Goal: Task Accomplishment & Management: Complete application form

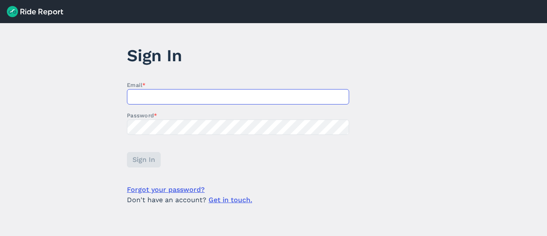
click at [216, 91] on input "Email *" at bounding box center [238, 96] width 222 height 15
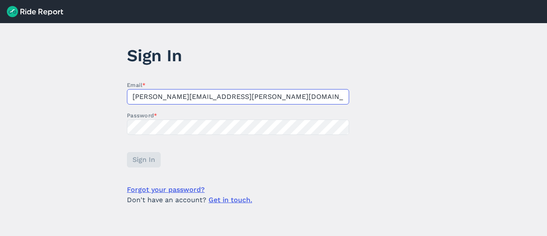
type input "[PERSON_NAME][EMAIL_ADDRESS][PERSON_NAME][DOMAIN_NAME]"
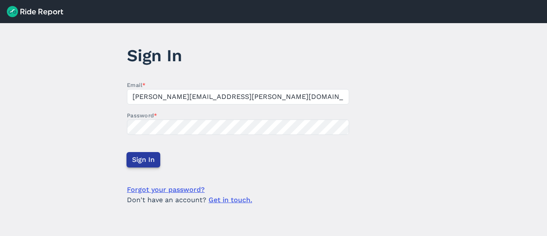
click at [143, 159] on span "Sign In" at bounding box center [143, 159] width 23 height 10
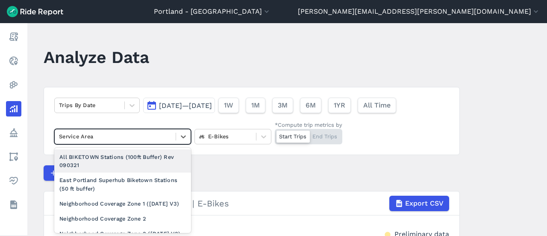
click at [168, 130] on div "Service Area" at bounding box center [115, 136] width 121 height 13
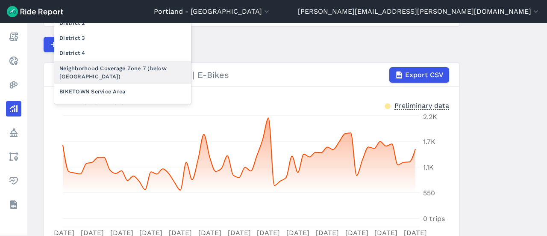
scroll to position [199, 0]
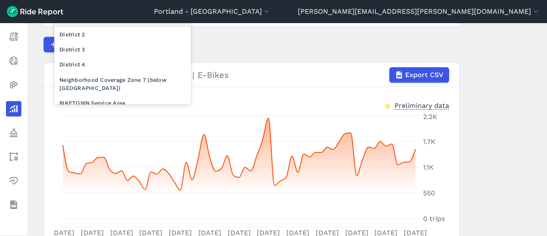
click at [112, 27] on div "District 1" at bounding box center [122, 19] width 137 height 15
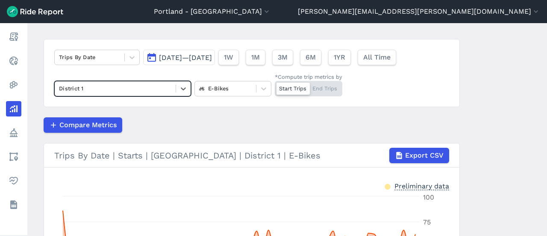
scroll to position [36, 0]
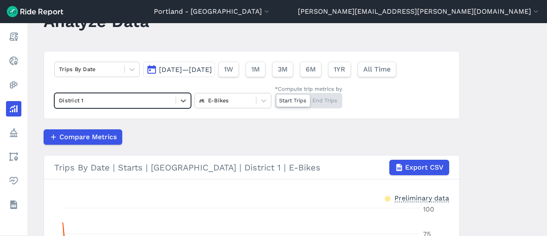
click at [156, 96] on div at bounding box center [115, 100] width 112 height 10
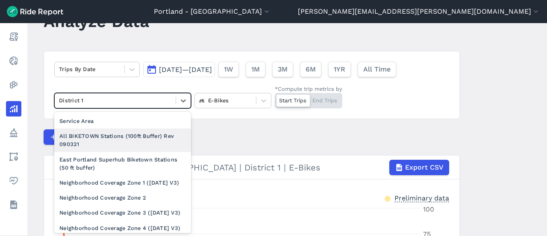
click at [144, 133] on div "All BIKETOWN Stations (100ft Buffer) Rev 090321" at bounding box center [122, 139] width 137 height 23
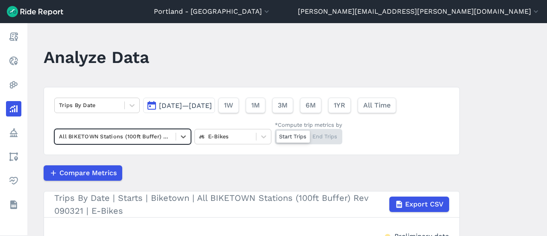
click at [131, 134] on div at bounding box center [115, 136] width 112 height 10
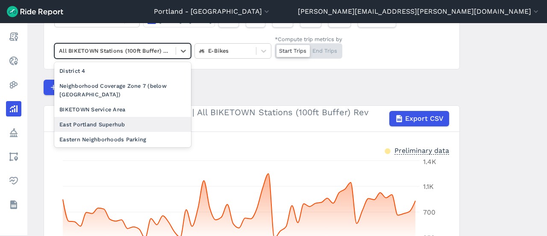
scroll to position [191, 0]
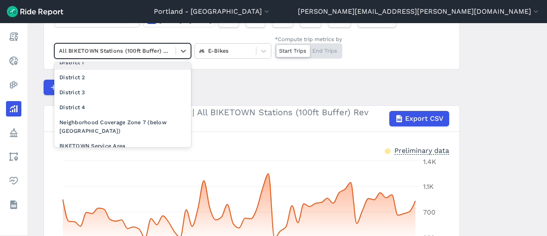
click at [101, 70] on div "District 1" at bounding box center [122, 62] width 137 height 15
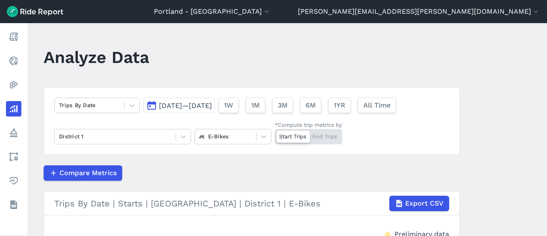
click at [164, 110] on button "[DATE]—[DATE]" at bounding box center [179, 105] width 72 height 15
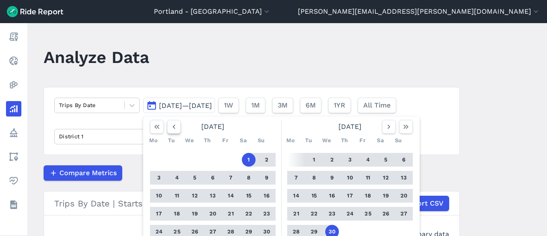
click at [172, 130] on icon "button" at bounding box center [174, 126] width 9 height 9
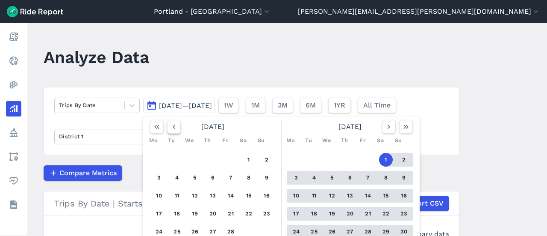
click at [172, 130] on icon "button" at bounding box center [174, 126] width 9 height 9
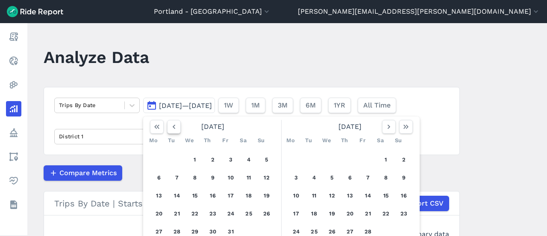
click at [172, 130] on icon "button" at bounding box center [174, 126] width 9 height 9
click at [176, 124] on icon "button" at bounding box center [174, 126] width 9 height 9
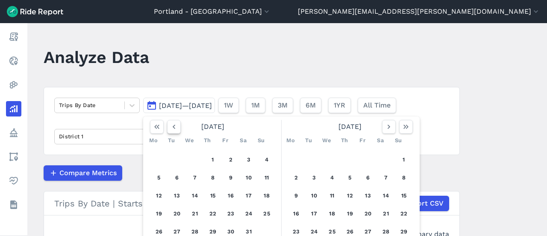
click at [176, 124] on icon "button" at bounding box center [174, 126] width 9 height 9
click at [153, 156] on button "1" at bounding box center [159, 160] width 14 height 14
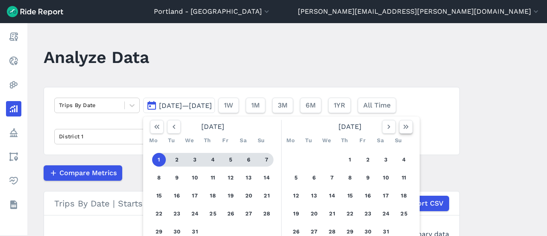
click at [408, 126] on icon "button" at bounding box center [406, 126] width 9 height 9
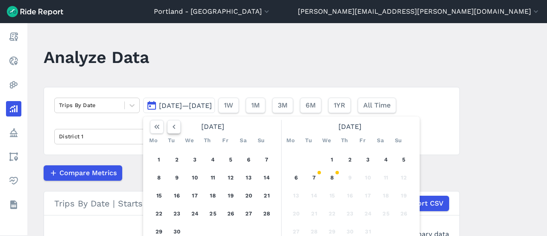
click at [170, 127] on icon "button" at bounding box center [174, 126] width 9 height 9
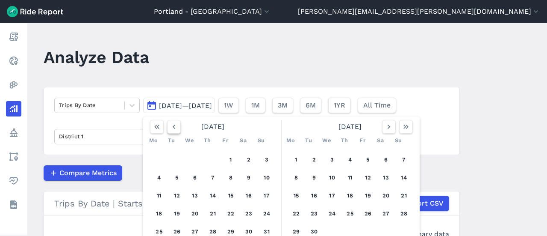
click at [171, 127] on icon "button" at bounding box center [174, 126] width 9 height 9
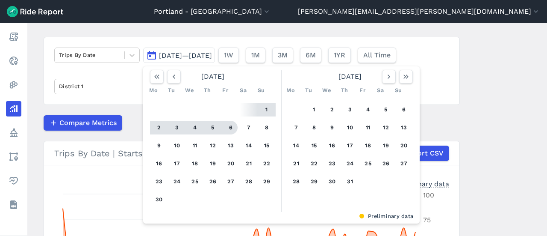
scroll to position [86, 0]
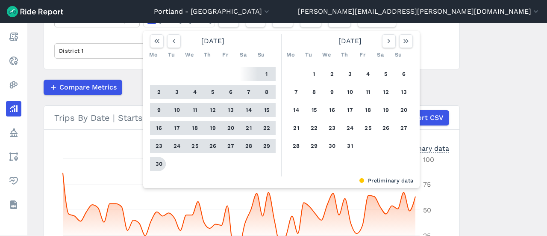
click at [155, 162] on button "30" at bounding box center [159, 164] width 14 height 14
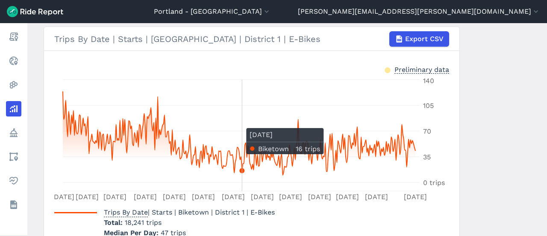
scroll to position [36, 0]
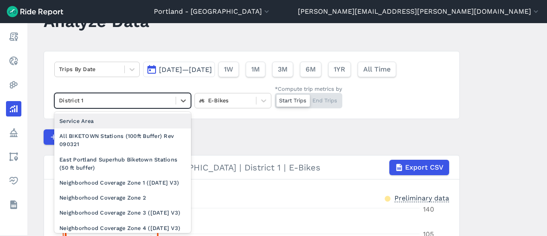
click at [153, 96] on div at bounding box center [115, 100] width 112 height 10
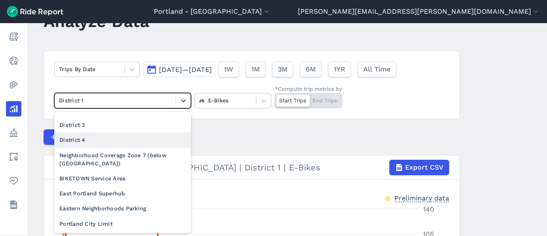
scroll to position [206, 0]
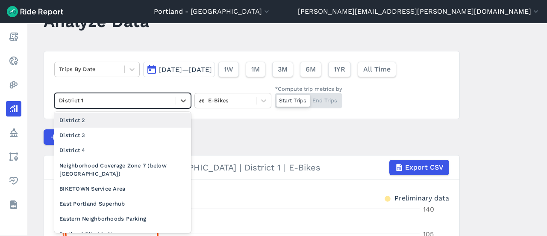
click at [105, 127] on div "District 2" at bounding box center [122, 119] width 137 height 15
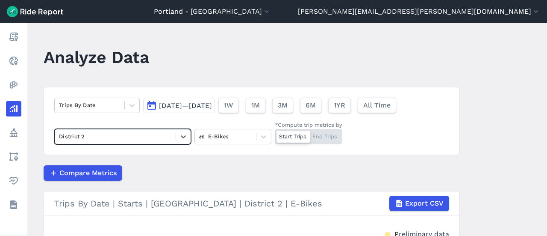
click at [126, 137] on div at bounding box center [115, 136] width 112 height 10
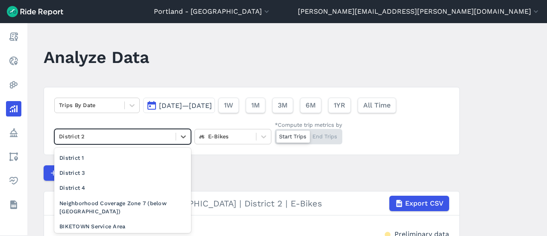
scroll to position [214, 0]
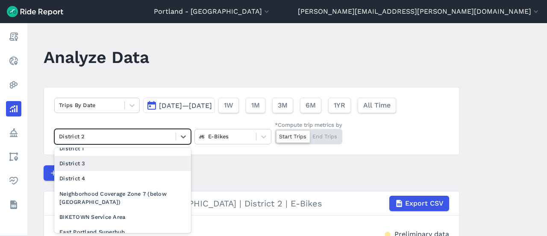
click at [102, 171] on div "District 3" at bounding box center [122, 163] width 137 height 15
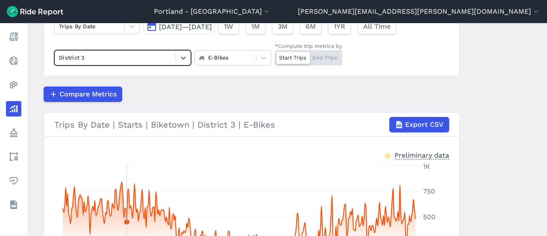
scroll to position [36, 0]
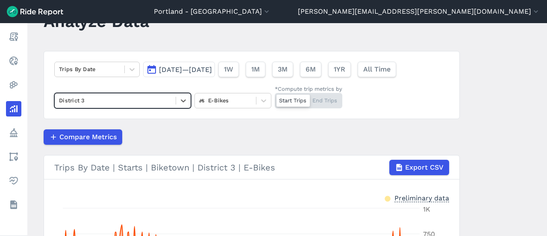
click at [127, 103] on div at bounding box center [115, 100] width 112 height 10
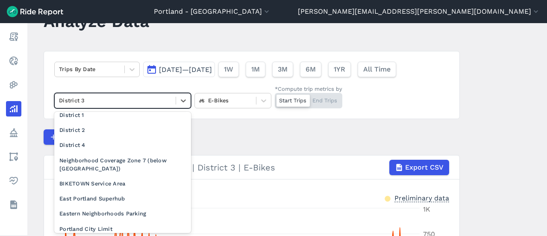
scroll to position [214, 0]
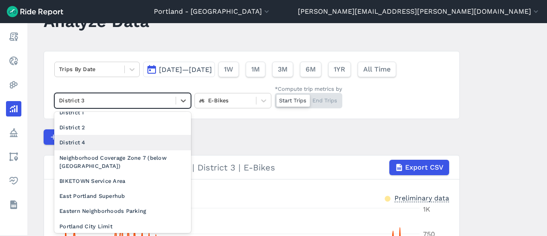
click at [97, 150] on div "District 4" at bounding box center [122, 142] width 137 height 15
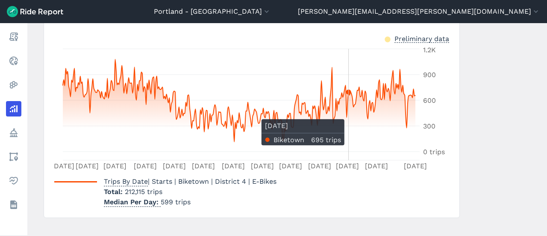
scroll to position [207, 0]
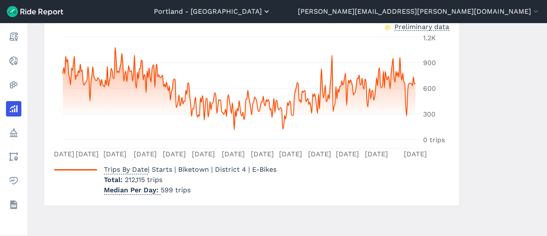
click at [271, 11] on button "Portland - [GEOGRAPHIC_DATA]" at bounding box center [212, 11] width 117 height 10
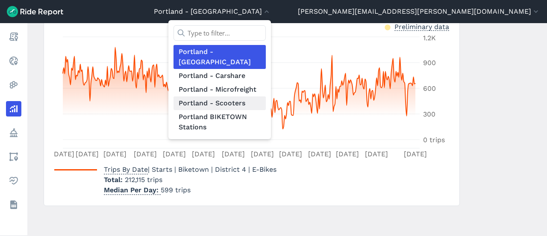
click at [266, 96] on link "Portland - Scooters" at bounding box center [220, 103] width 92 height 14
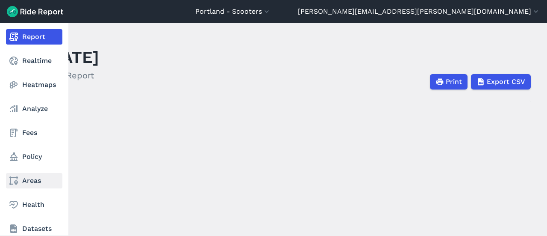
click at [24, 177] on link "Areas" at bounding box center [34, 180] width 56 height 15
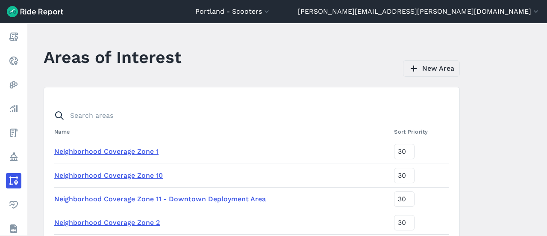
click at [450, 68] on link "New Area" at bounding box center [431, 68] width 57 height 16
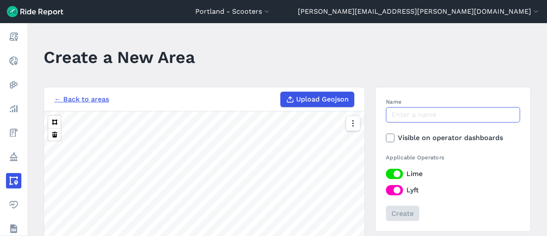
click at [425, 114] on input "Name" at bounding box center [453, 114] width 134 height 15
type input "District 1"
click at [287, 100] on icon at bounding box center [290, 99] width 9 height 9
click at [281, 92] on input "Upload Geojson" at bounding box center [281, 92] width 0 height 0
type input "C:\fakepath\District1.geojson"
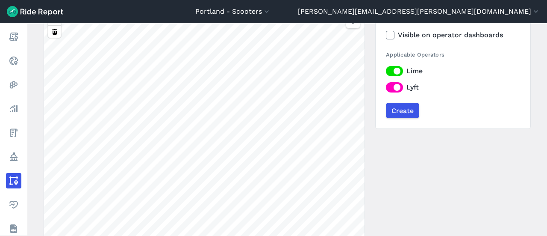
scroll to position [128, 0]
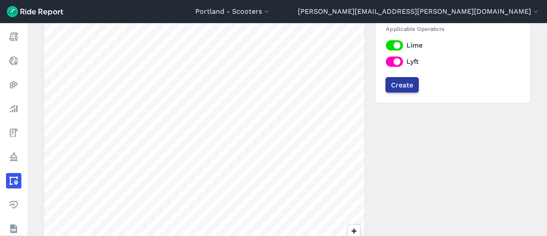
click at [397, 84] on input "Create" at bounding box center [402, 84] width 33 height 15
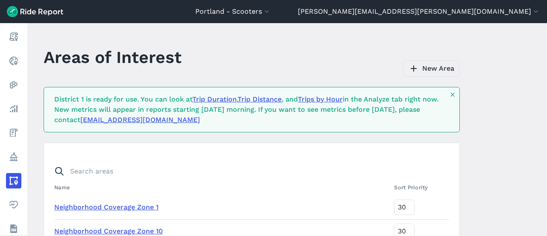
click at [427, 65] on link "New Area" at bounding box center [431, 68] width 57 height 16
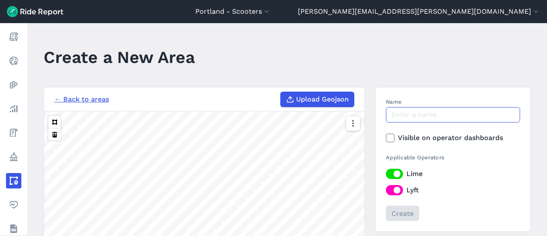
click at [411, 116] on input "Name" at bounding box center [453, 114] width 134 height 15
type input "District 2"
click at [338, 95] on span "Upload Geojson" at bounding box center [322, 99] width 53 height 10
click at [281, 92] on input "Upload Geojson" at bounding box center [281, 92] width 0 height 0
type input "C:\fakepath\District2.geojson"
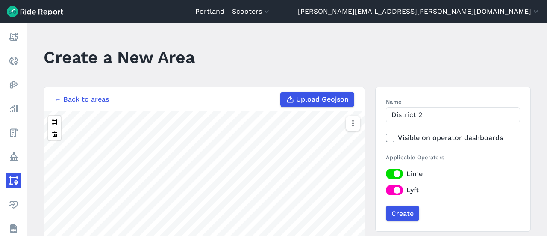
scroll to position [128, 0]
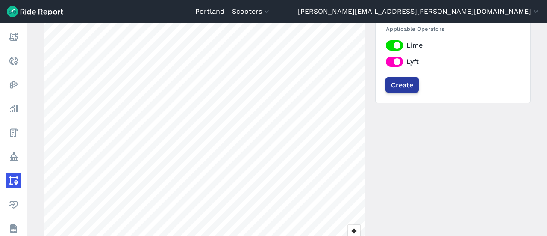
click at [396, 86] on input "Create" at bounding box center [402, 84] width 33 height 15
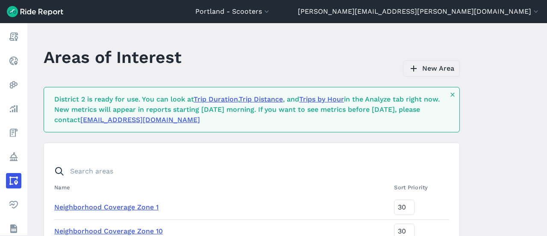
click at [415, 65] on icon at bounding box center [414, 68] width 10 height 10
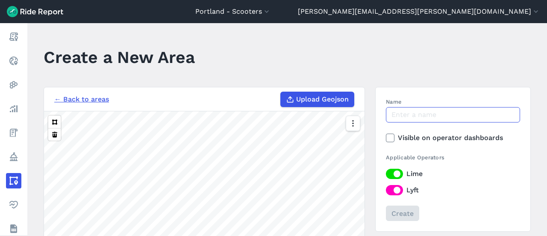
click at [424, 114] on input "Name" at bounding box center [453, 114] width 134 height 15
type input "District 3"
click at [317, 97] on span "Upload Geojson" at bounding box center [322, 99] width 53 height 10
click at [281, 92] on input "Upload Geojson" at bounding box center [281, 92] width 0 height 0
type input "C:\fakepath\District3.geojson"
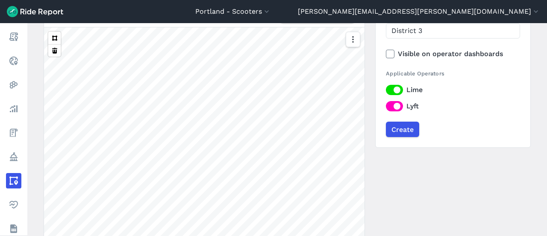
scroll to position [86, 0]
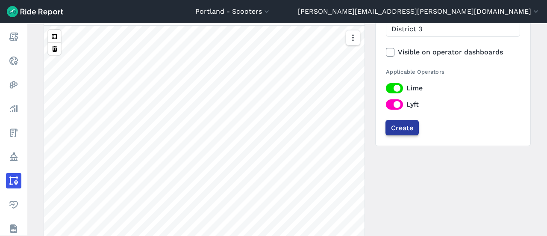
click at [402, 130] on input "Create" at bounding box center [402, 127] width 33 height 15
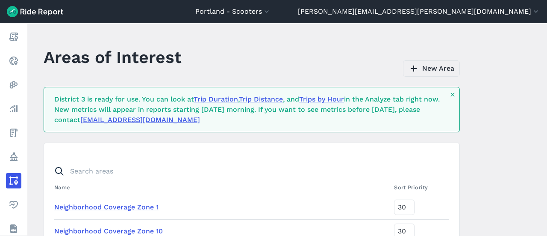
click at [425, 65] on link "New Area" at bounding box center [431, 68] width 57 height 16
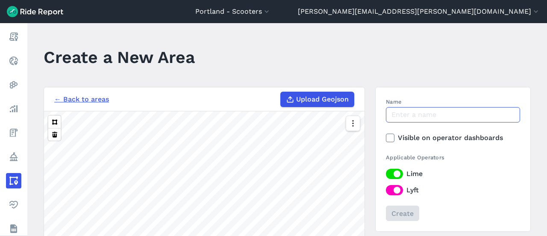
click at [402, 110] on input "Name" at bounding box center [453, 114] width 134 height 15
type input "District 4"
click at [310, 98] on span "Upload Geojson" at bounding box center [322, 99] width 53 height 10
click at [281, 92] on input "Upload Geojson" at bounding box center [281, 92] width 0 height 0
type input "C:\fakepath\District4.geojson"
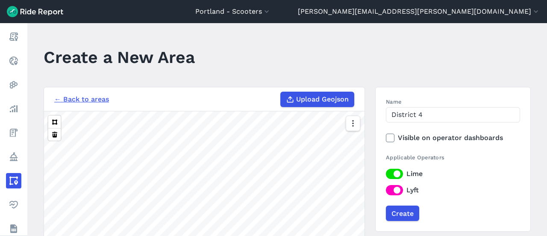
scroll to position [43, 0]
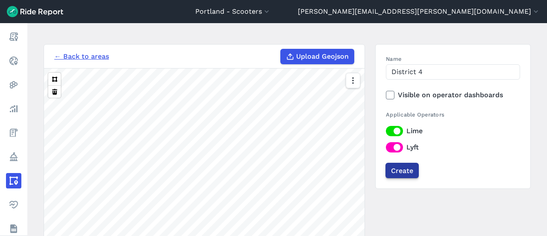
click at [410, 167] on input "Create" at bounding box center [402, 170] width 33 height 15
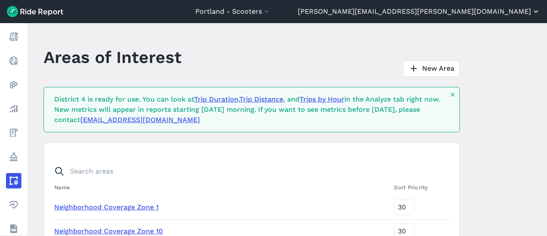
click at [474, 12] on button "[PERSON_NAME][EMAIL_ADDRESS][PERSON_NAME][DOMAIN_NAME]" at bounding box center [419, 11] width 242 height 10
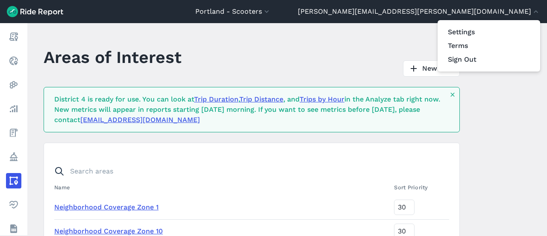
click at [356, 9] on div at bounding box center [273, 118] width 547 height 236
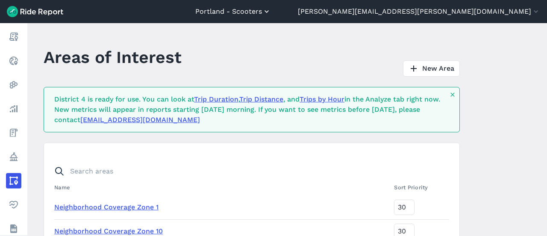
click at [271, 10] on button "Portland - Scooters" at bounding box center [233, 11] width 76 height 10
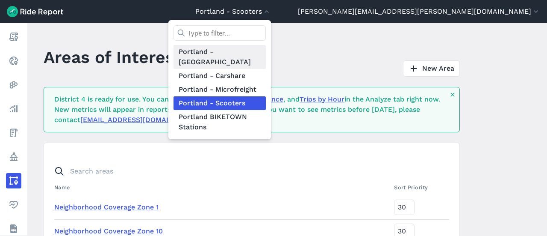
click at [266, 55] on link "Portland - [GEOGRAPHIC_DATA]" at bounding box center [220, 57] width 92 height 24
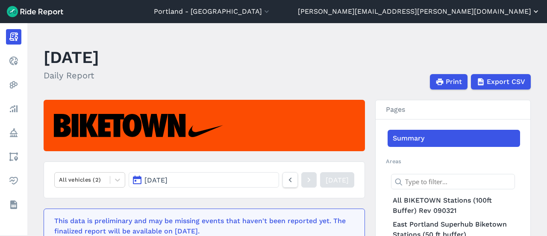
click at [452, 11] on button "[PERSON_NAME][EMAIL_ADDRESS][PERSON_NAME][DOMAIN_NAME]" at bounding box center [419, 11] width 242 height 10
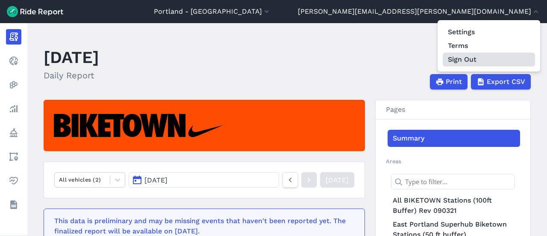
click at [456, 59] on button "Sign Out" at bounding box center [489, 60] width 92 height 14
